Goal: Task Accomplishment & Management: Manage account settings

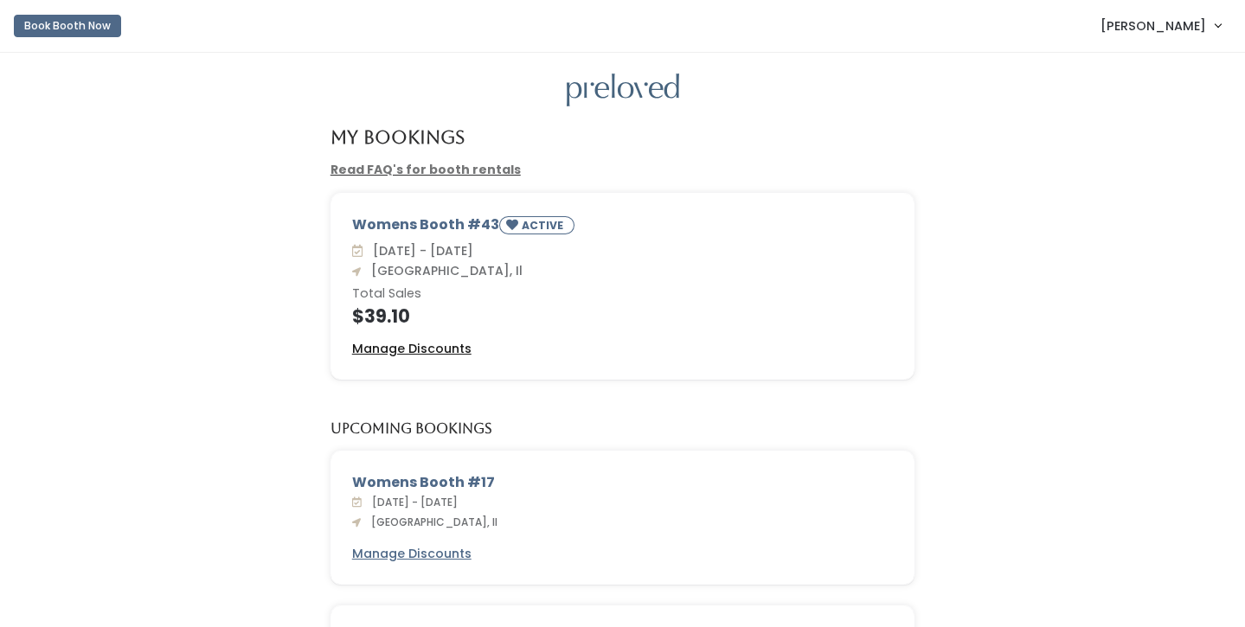
click at [398, 349] on u "Manage Discounts" at bounding box center [411, 348] width 119 height 17
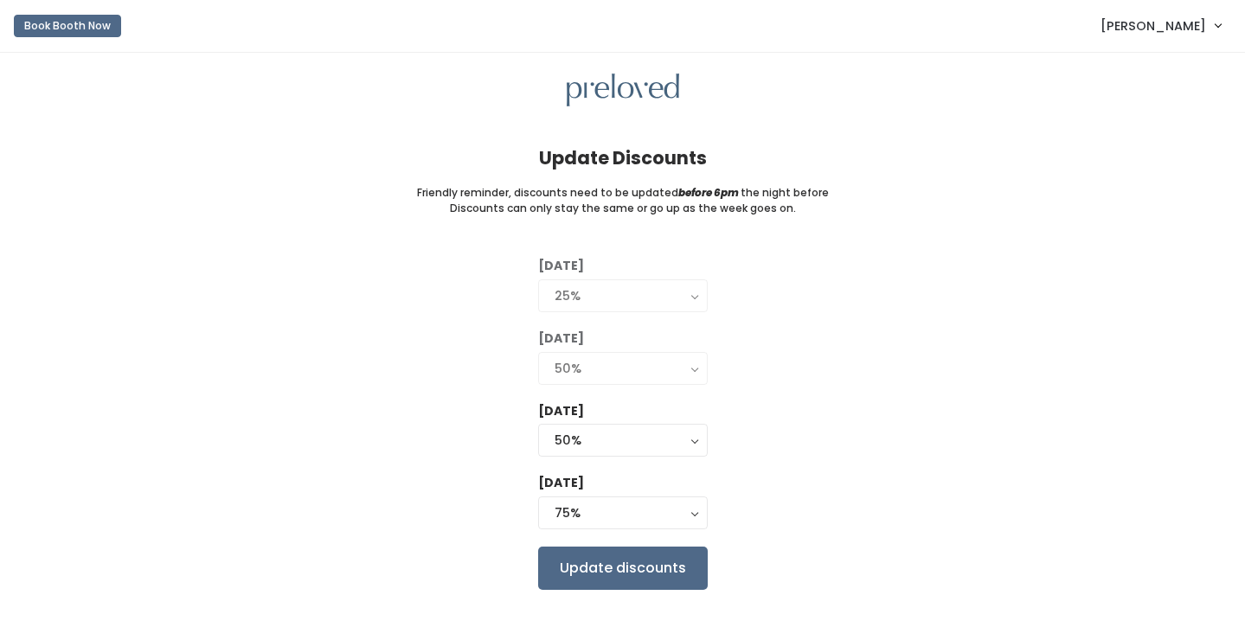
click at [1158, 41] on link "[PERSON_NAME]" at bounding box center [1160, 25] width 155 height 37
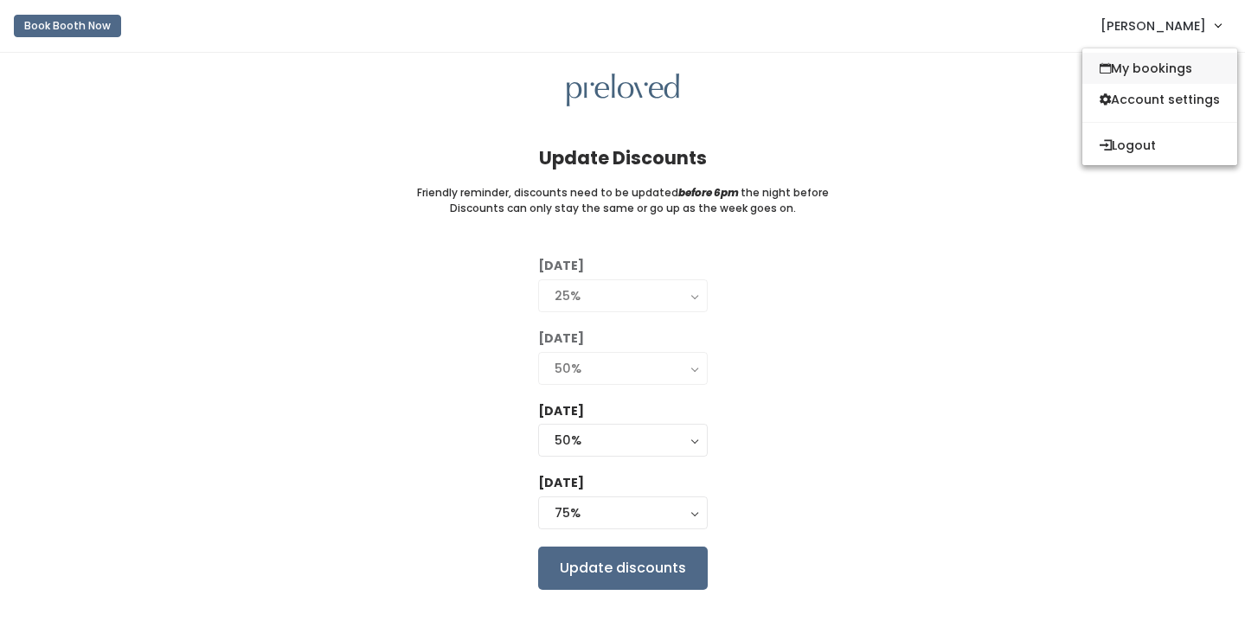
click at [1141, 66] on link "My bookings" at bounding box center [1159, 68] width 155 height 31
